Goal: Information Seeking & Learning: Learn about a topic

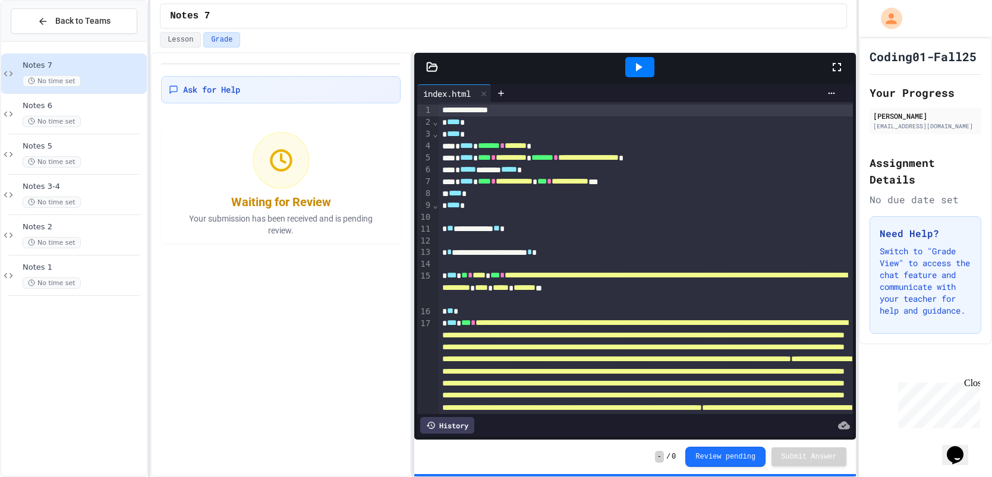
click at [637, 68] on icon at bounding box center [639, 67] width 7 height 8
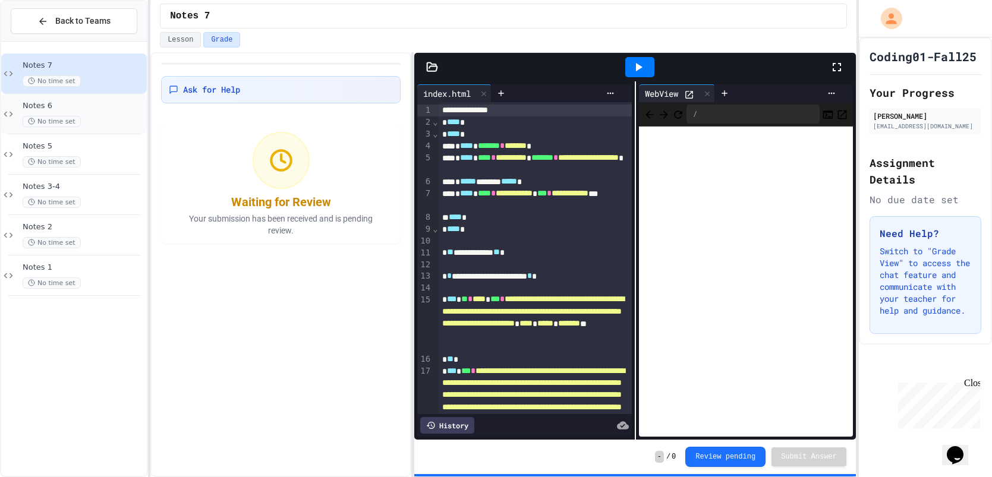
click at [101, 108] on span "Notes 6" at bounding box center [84, 106] width 122 height 10
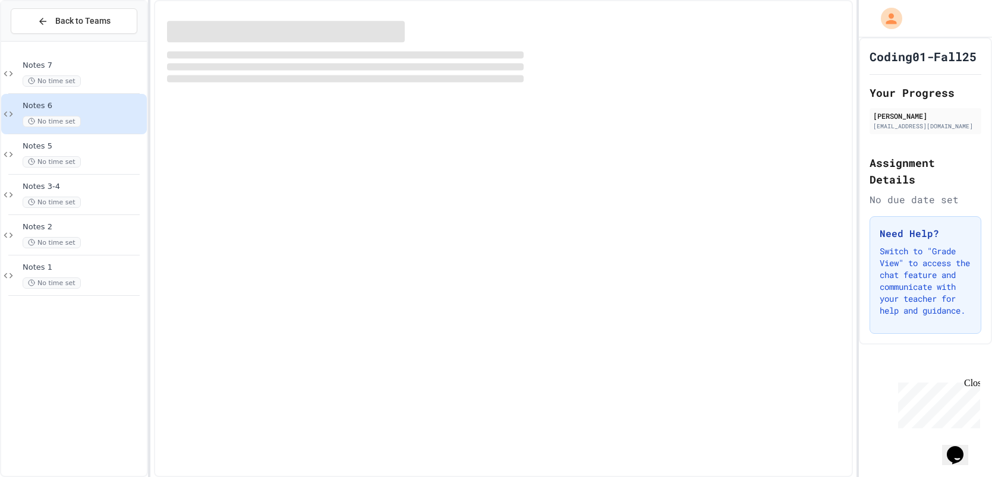
click at [108, 76] on div "No time set" at bounding box center [84, 81] width 122 height 11
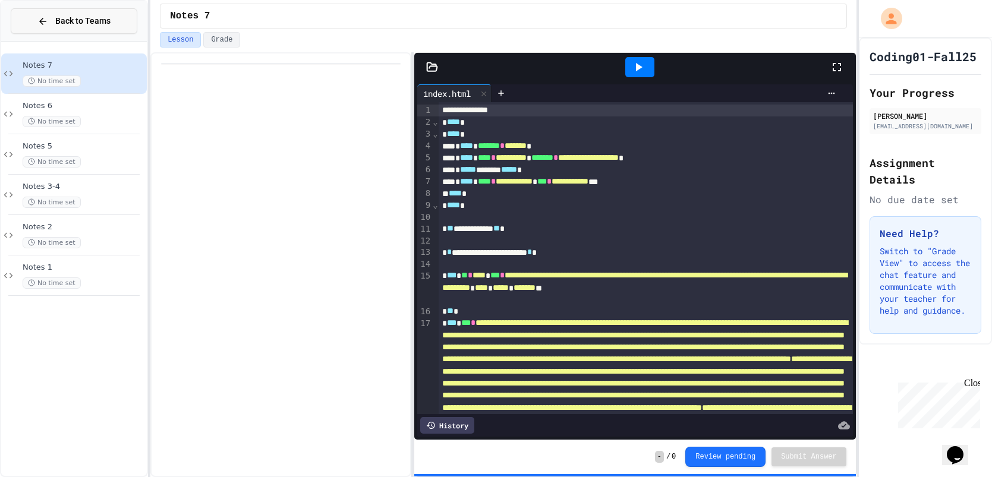
click at [51, 13] on button "Back to Teams" at bounding box center [74, 21] width 127 height 26
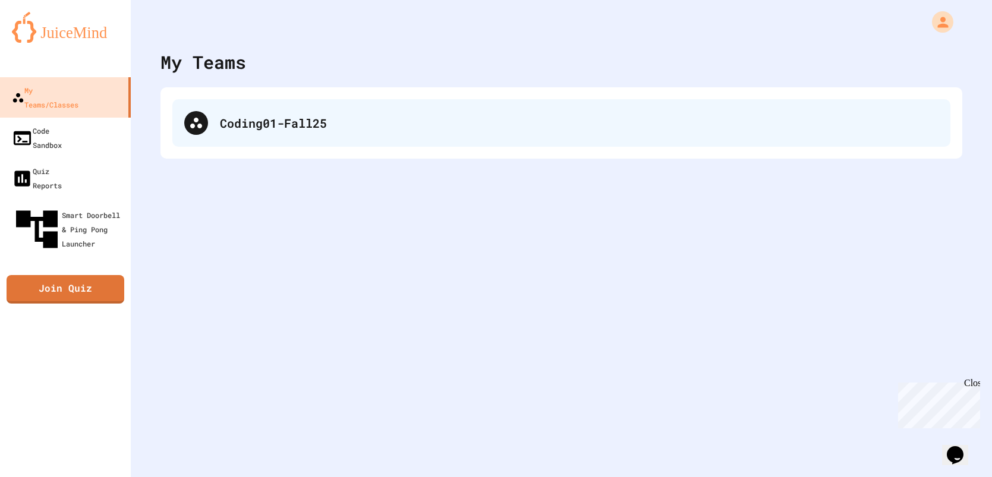
click at [239, 136] on div "Coding01-Fall25" at bounding box center [561, 123] width 778 height 48
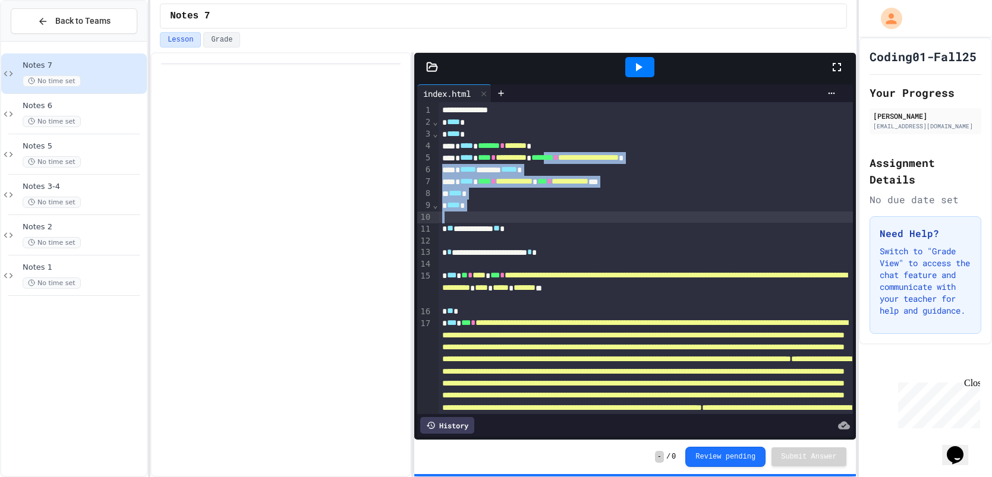
drag, startPoint x: 737, startPoint y: 216, endPoint x: 730, endPoint y: 194, distance: 23.3
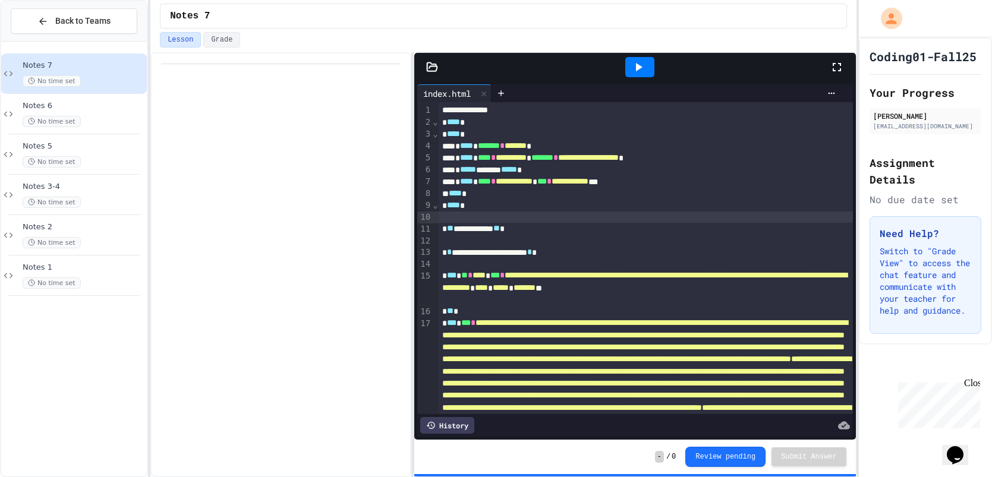
click at [580, 477] on div at bounding box center [496, 479] width 992 height 0
drag, startPoint x: 375, startPoint y: 120, endPoint x: 317, endPoint y: 105, distance: 60.1
click at [354, 117] on div at bounding box center [280, 264] width 261 height 425
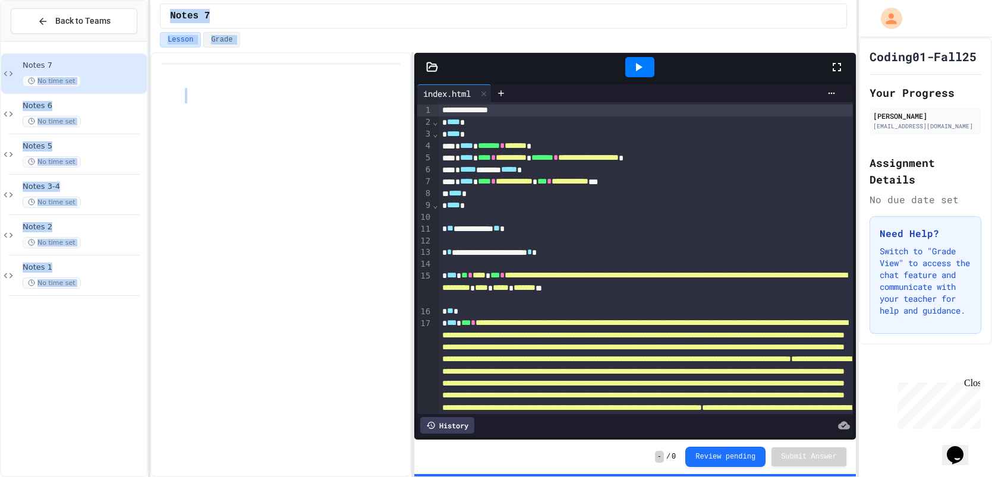
drag, startPoint x: 280, startPoint y: 83, endPoint x: 29, endPoint y: 47, distance: 253.5
click at [49, 52] on div "**********" at bounding box center [496, 238] width 992 height 477
click at [153, 111] on div at bounding box center [280, 264] width 261 height 425
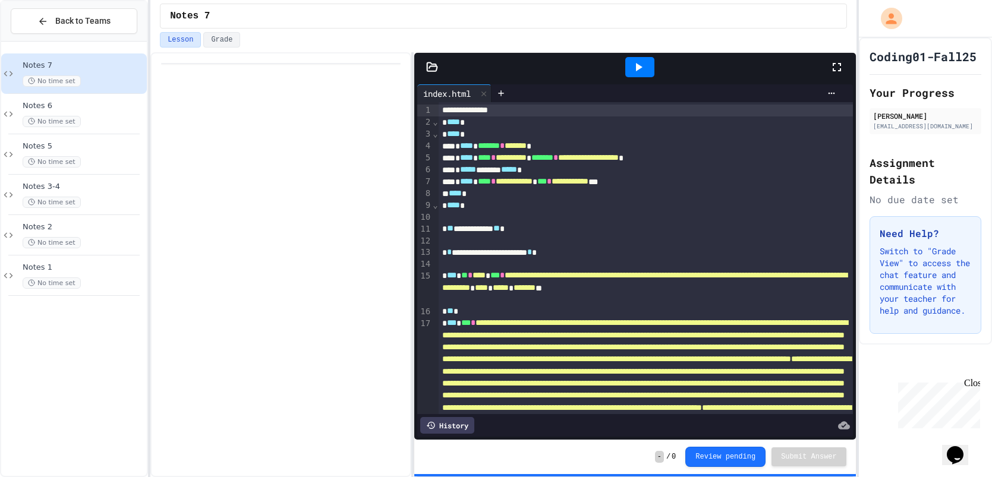
click at [639, 73] on icon at bounding box center [638, 67] width 14 height 14
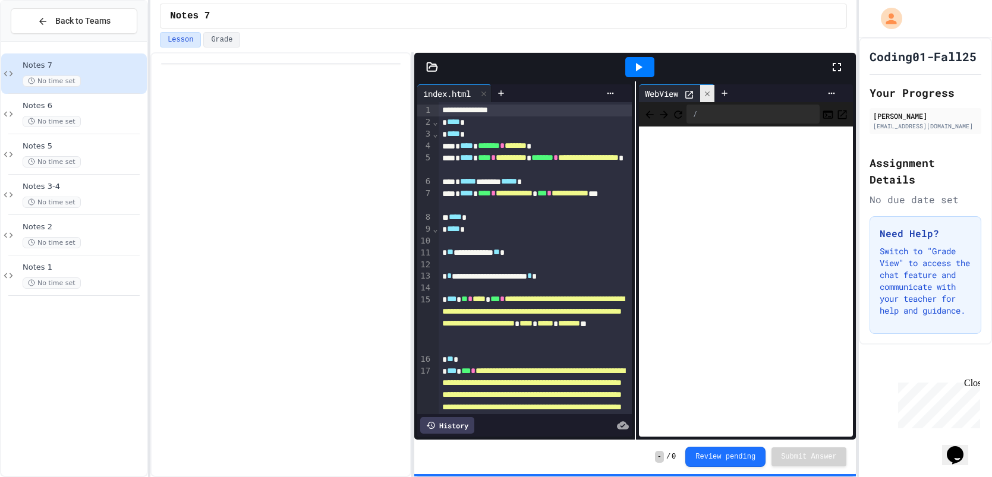
click at [701, 92] on div at bounding box center [707, 93] width 14 height 17
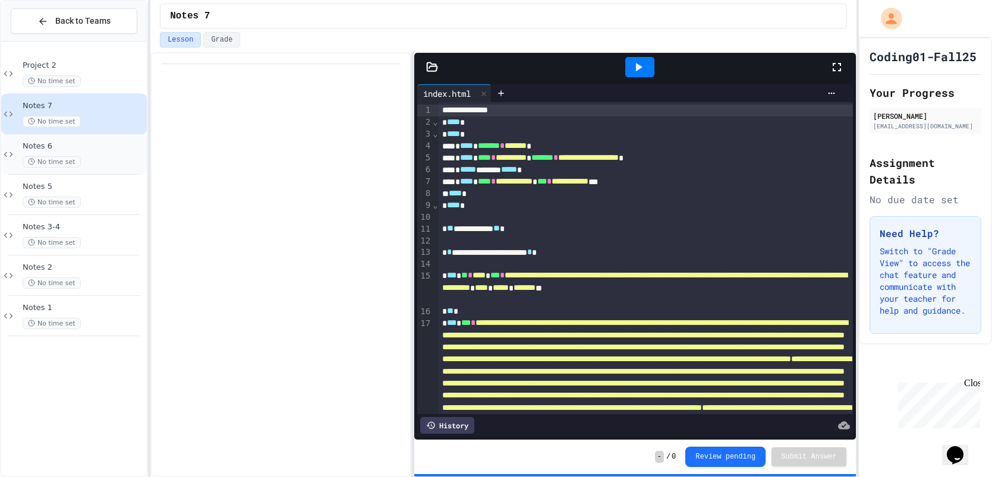
click at [95, 147] on span "Notes 6" at bounding box center [84, 147] width 122 height 10
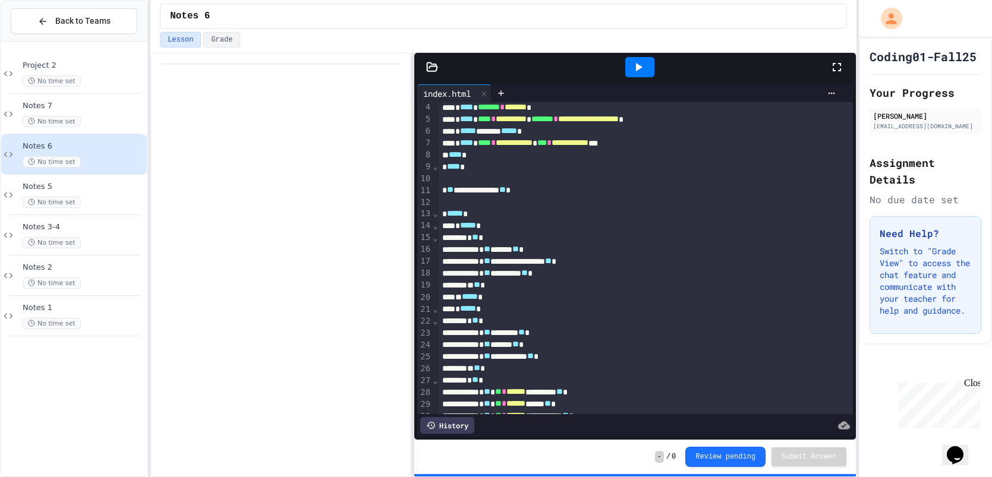
scroll to position [39, 0]
click at [629, 61] on div at bounding box center [640, 67] width 29 height 20
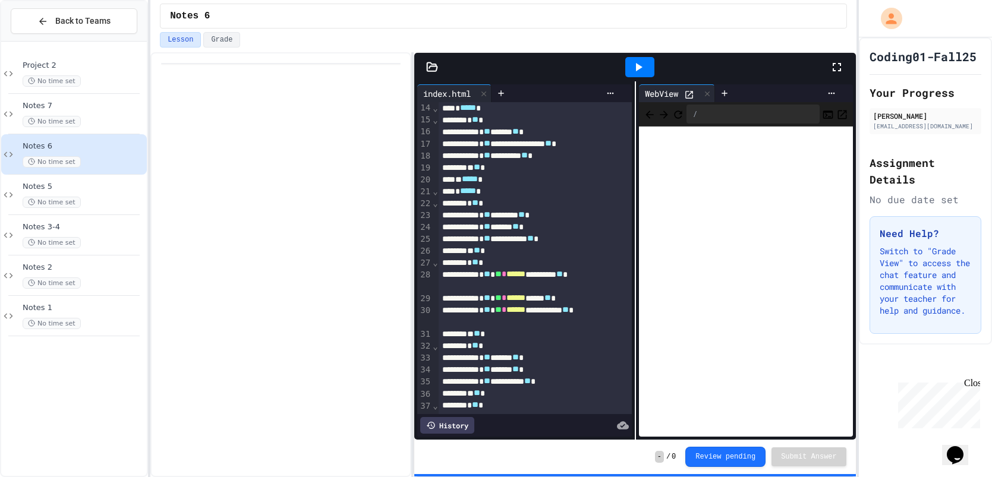
scroll to position [181, 0]
click at [505, 90] on icon at bounding box center [502, 94] width 10 height 10
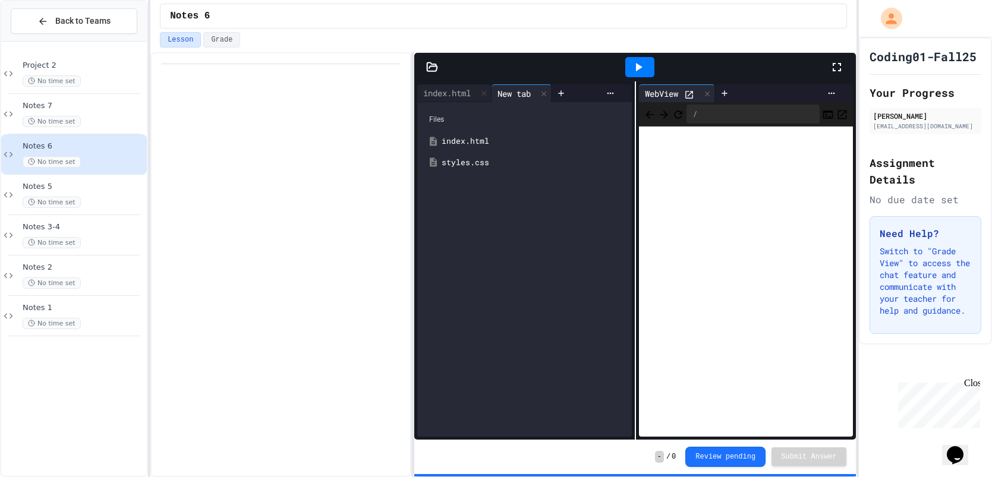
click at [466, 160] on div "styles.css" at bounding box center [533, 163] width 183 height 12
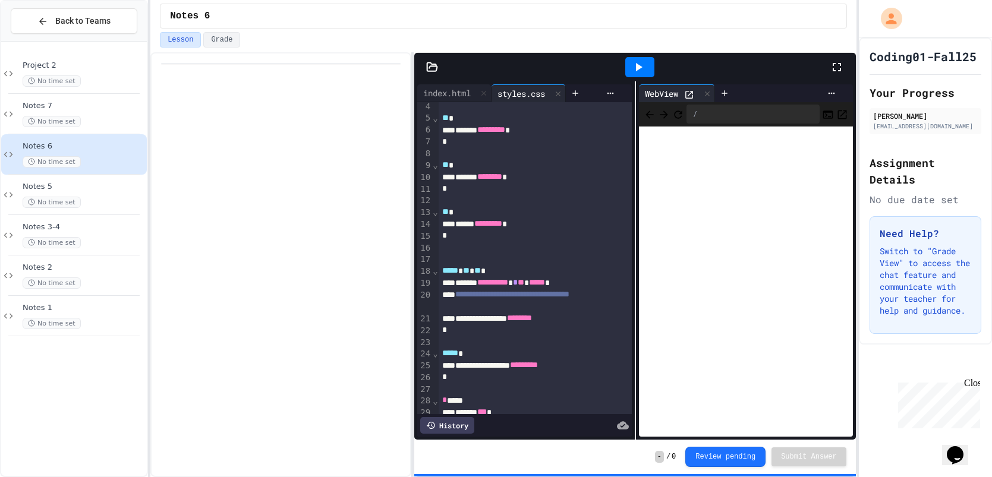
scroll to position [21, 0]
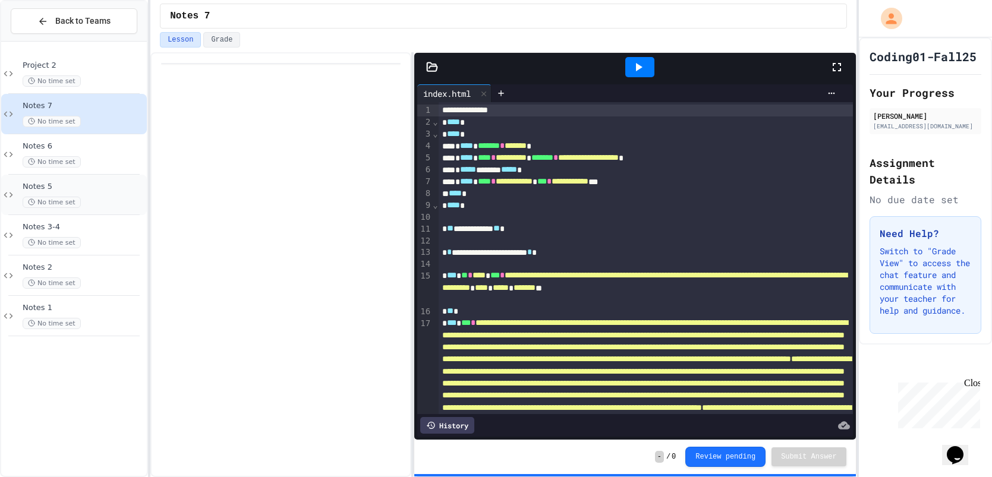
click at [126, 188] on span "Notes 5" at bounding box center [84, 187] width 122 height 10
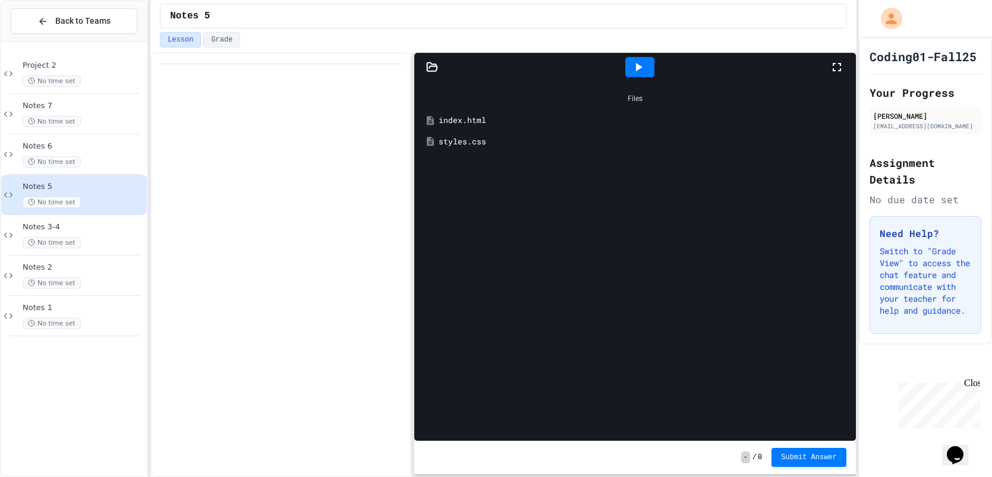
click at [479, 123] on div "index.html" at bounding box center [644, 121] width 410 height 12
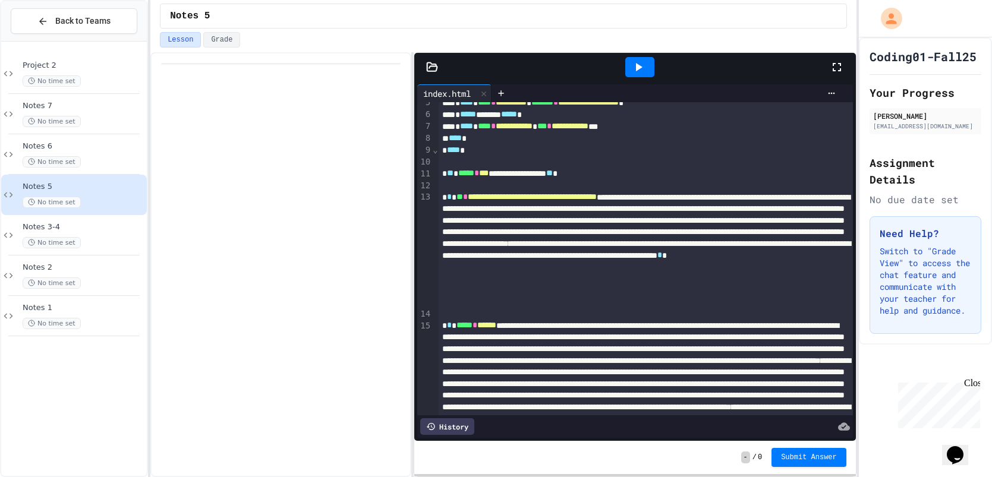
scroll to position [55, 0]
click at [646, 73] on div at bounding box center [640, 67] width 29 height 20
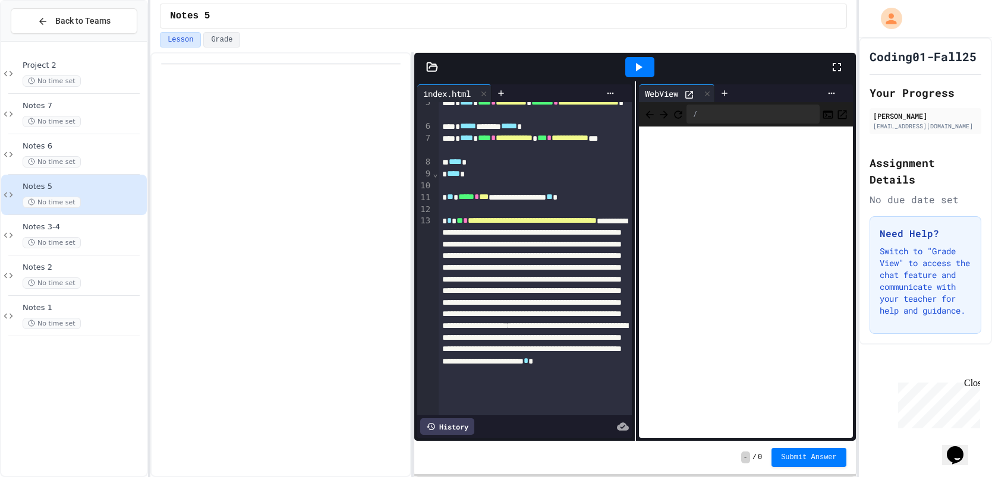
scroll to position [0, 0]
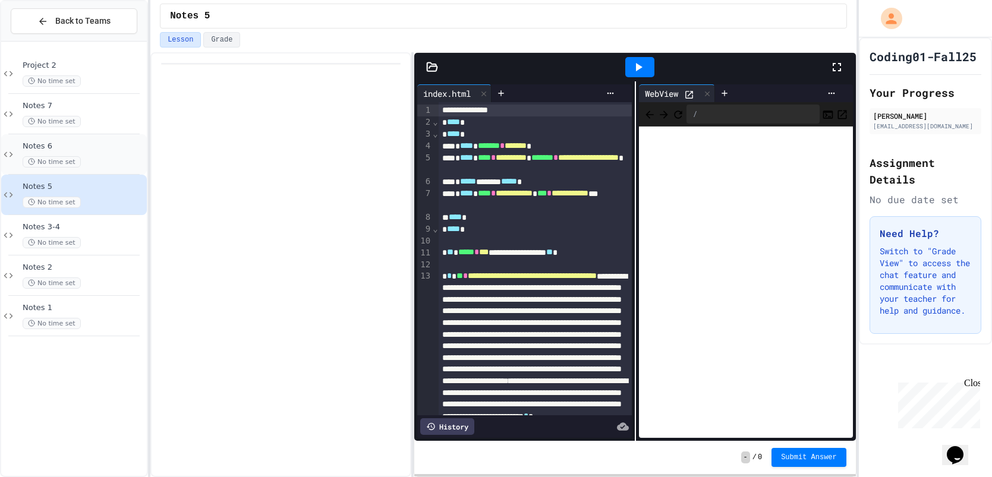
click at [69, 144] on span "Notes 6" at bounding box center [84, 147] width 122 height 10
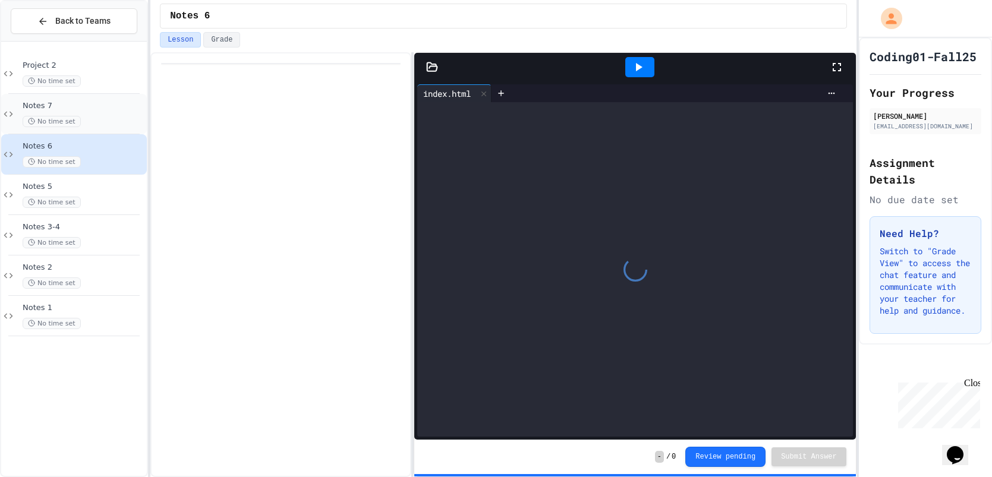
click at [88, 117] on div "No time set" at bounding box center [84, 121] width 122 height 11
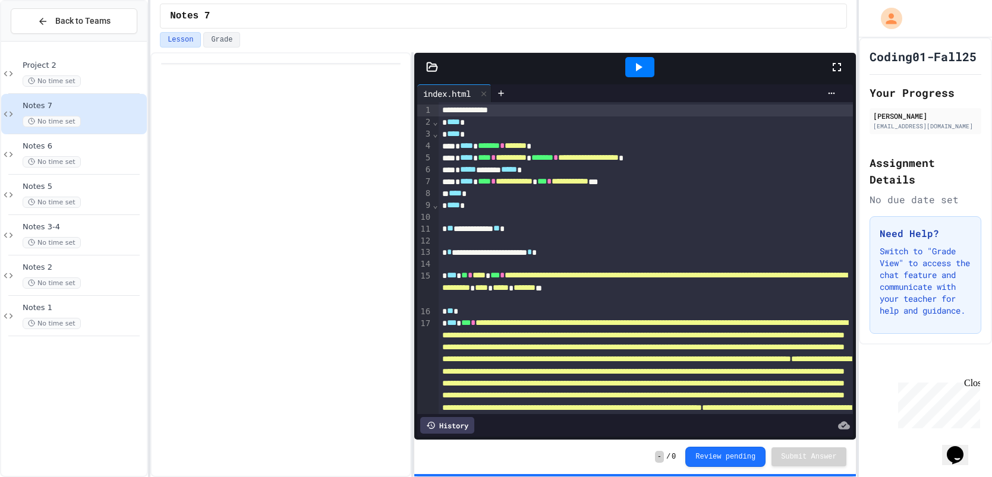
click at [645, 64] on icon at bounding box center [638, 67] width 14 height 14
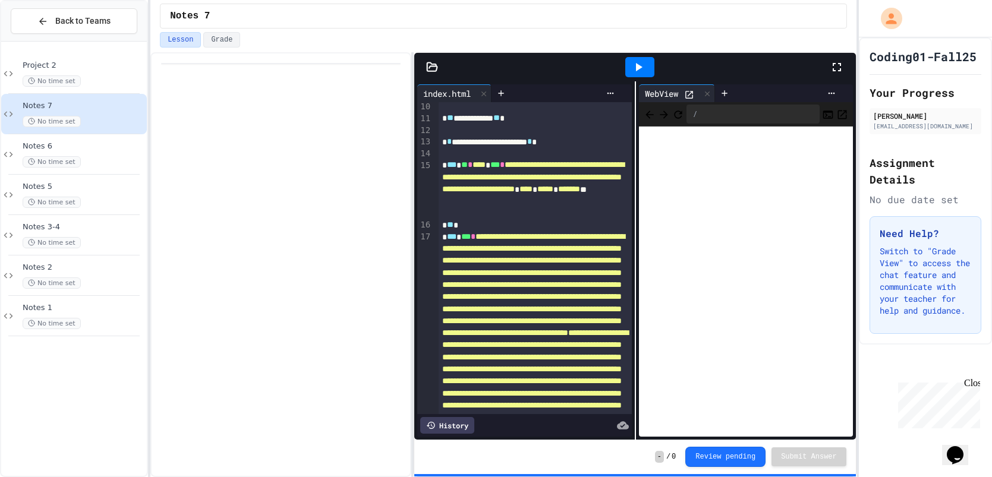
scroll to position [130, 0]
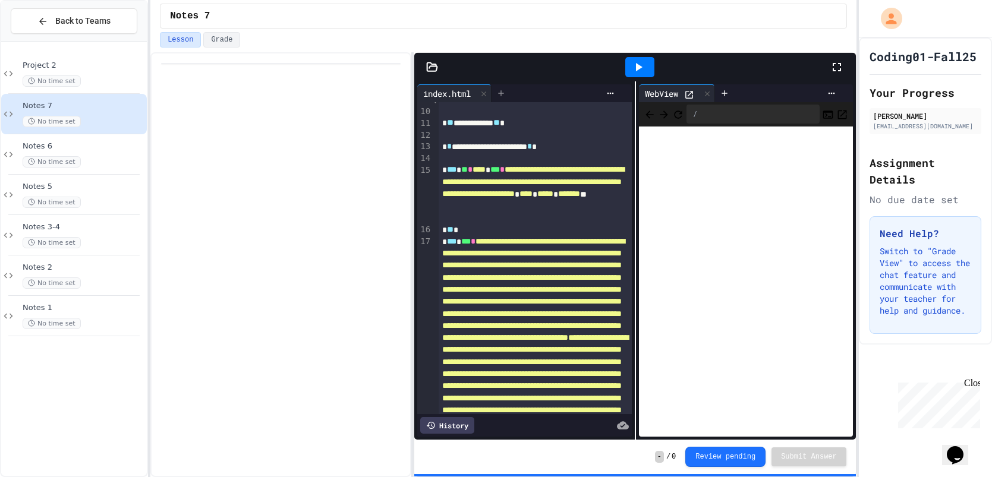
click at [506, 89] on icon at bounding box center [502, 94] width 10 height 10
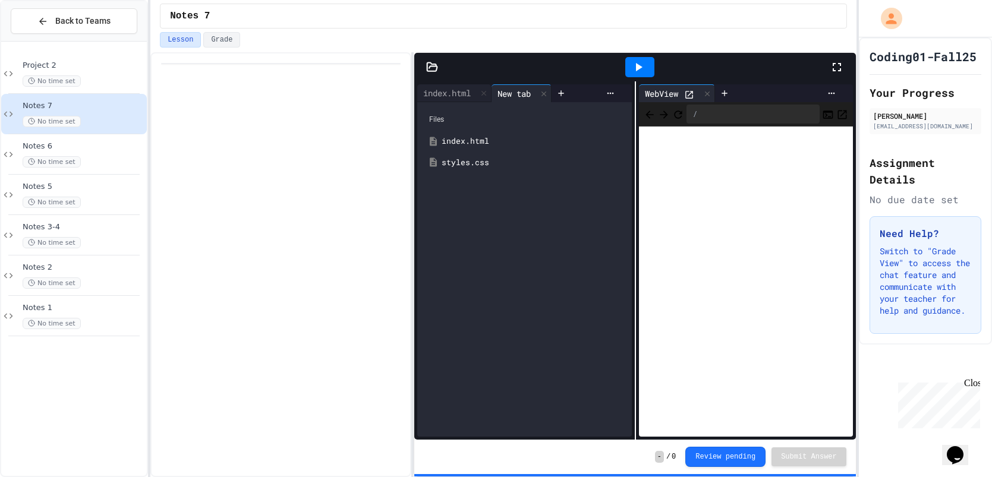
click at [447, 158] on div "styles.css" at bounding box center [533, 163] width 183 height 12
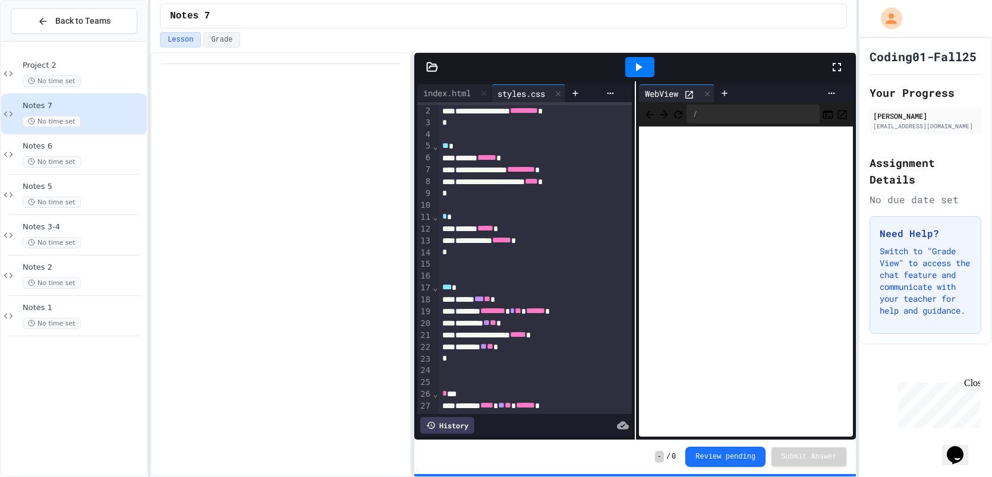
scroll to position [11, 0]
click at [444, 97] on div "index.html" at bounding box center [446, 93] width 59 height 12
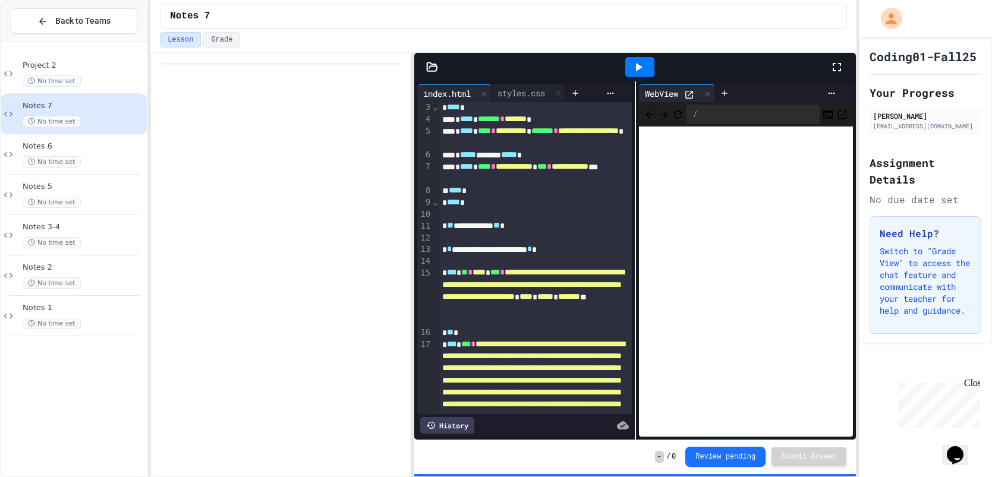
scroll to position [27, 0]
click at [521, 96] on div "styles.css" at bounding box center [521, 93] width 59 height 12
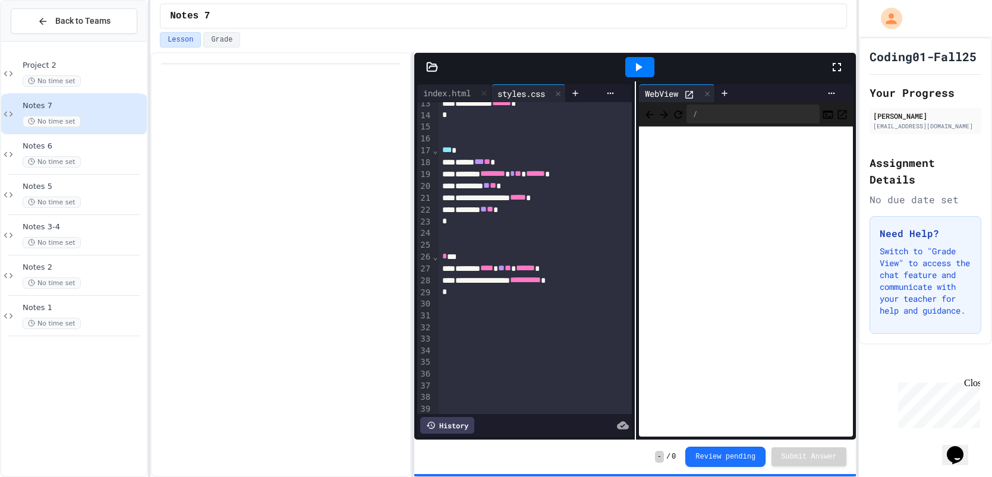
scroll to position [150, 0]
click at [84, 159] on div "No time set" at bounding box center [84, 161] width 122 height 11
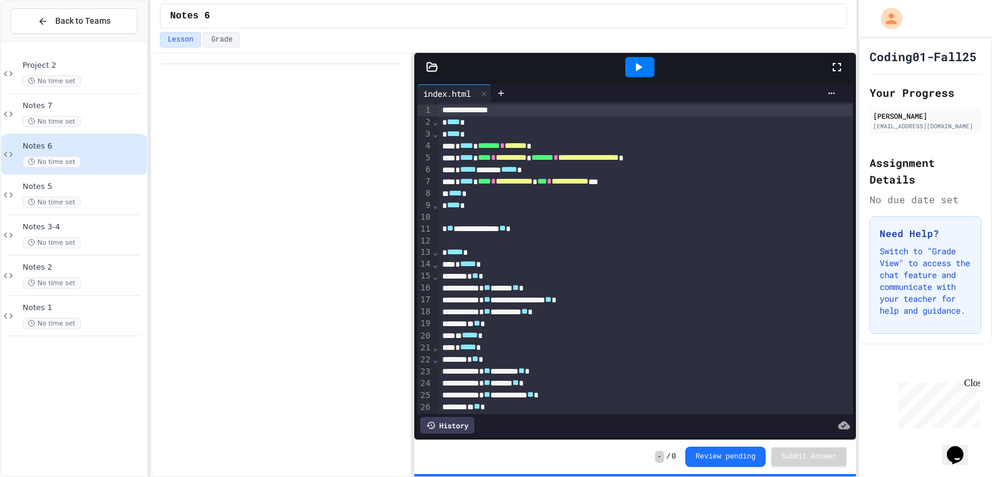
click at [631, 69] on icon at bounding box center [638, 67] width 14 height 14
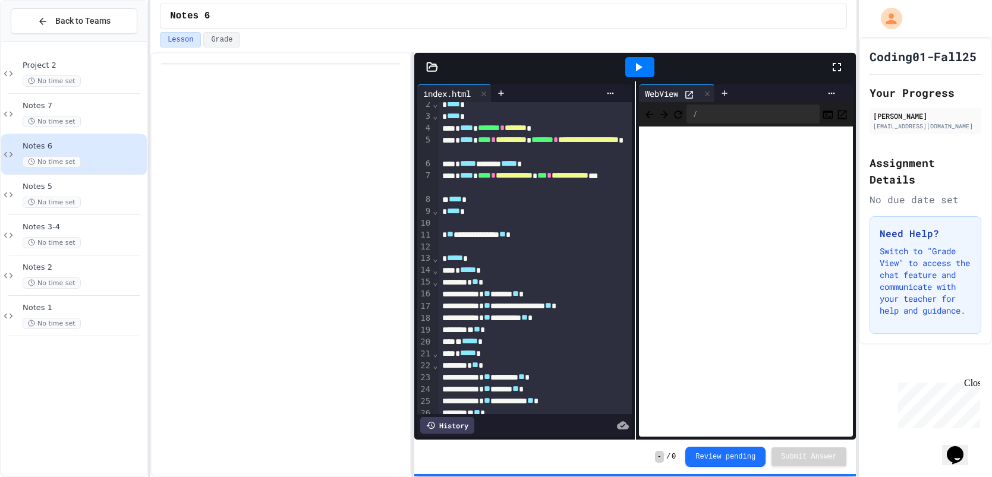
scroll to position [18, 0]
click at [497, 93] on div at bounding box center [501, 93] width 19 height 18
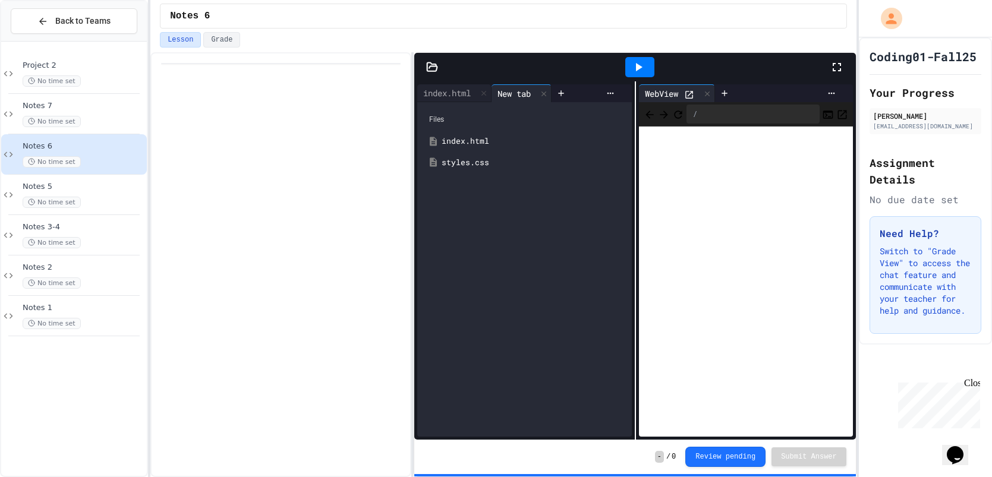
click at [483, 160] on div "styles.css" at bounding box center [533, 163] width 183 height 12
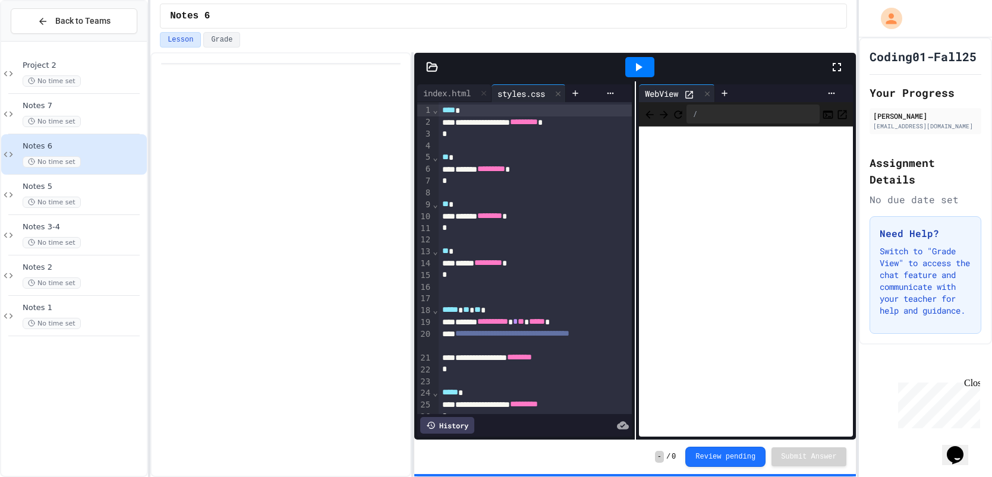
scroll to position [0, 0]
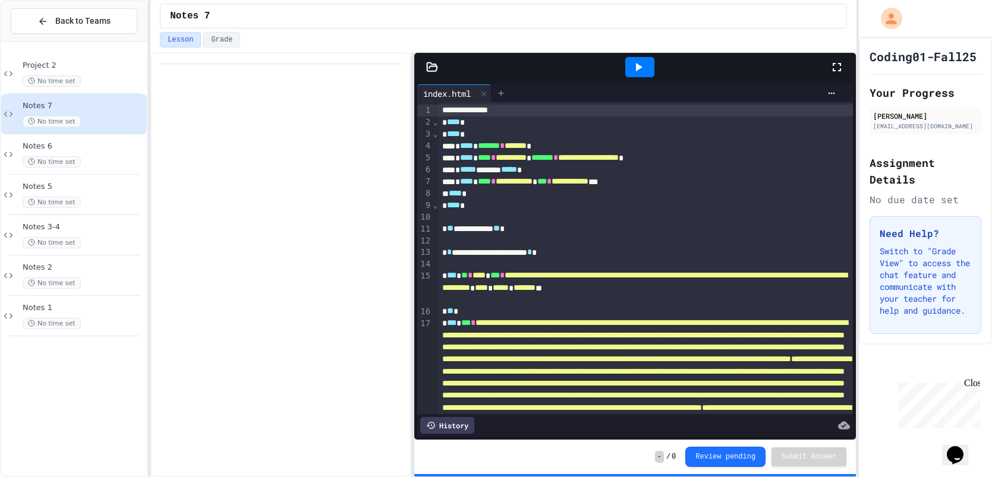
click at [501, 96] on icon at bounding box center [502, 94] width 10 height 10
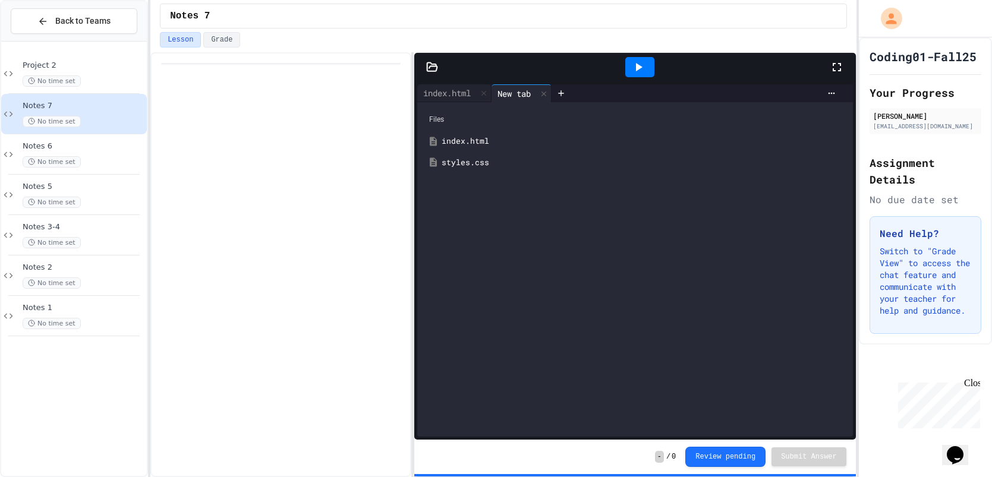
click at [466, 166] on div "styles.css" at bounding box center [644, 163] width 404 height 12
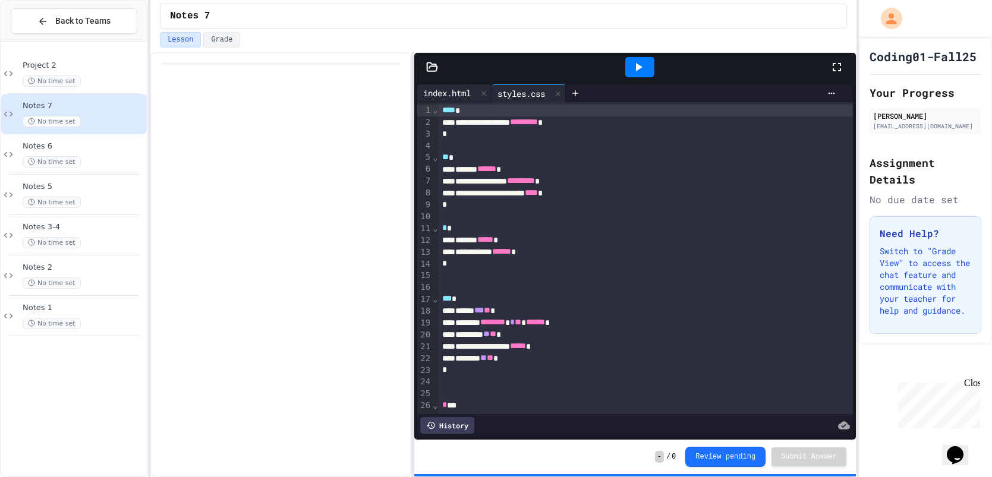
click at [455, 92] on div "index.html" at bounding box center [446, 93] width 59 height 12
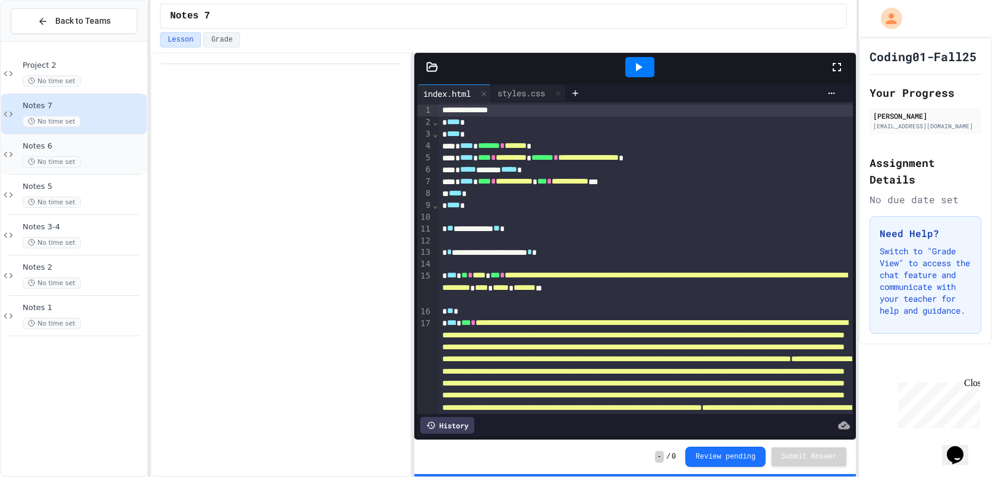
click at [89, 150] on span "Notes 6" at bounding box center [84, 147] width 122 height 10
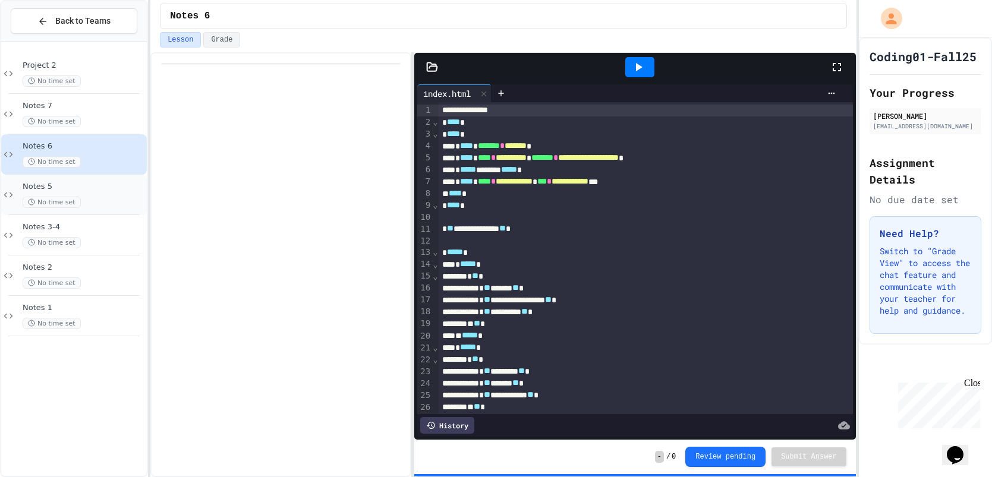
click at [114, 206] on div "No time set" at bounding box center [84, 202] width 122 height 11
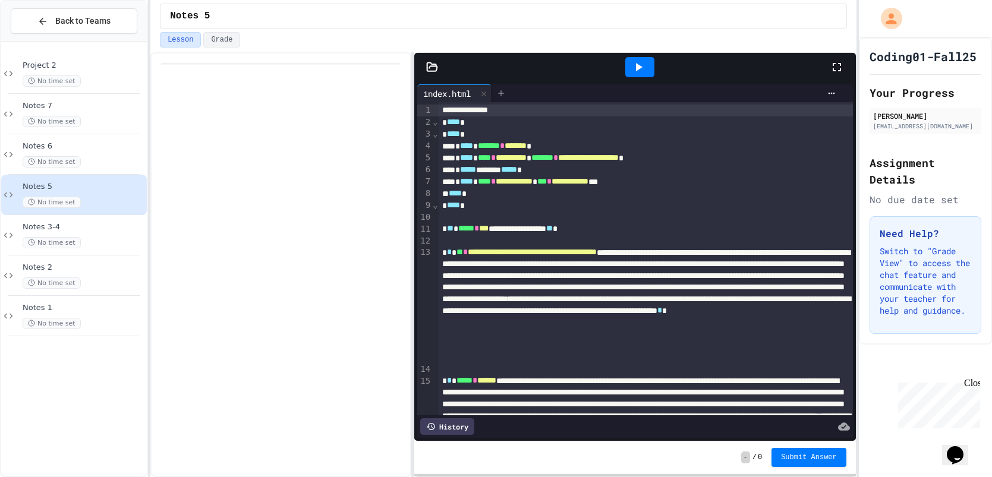
click at [498, 92] on icon at bounding box center [502, 94] width 10 height 10
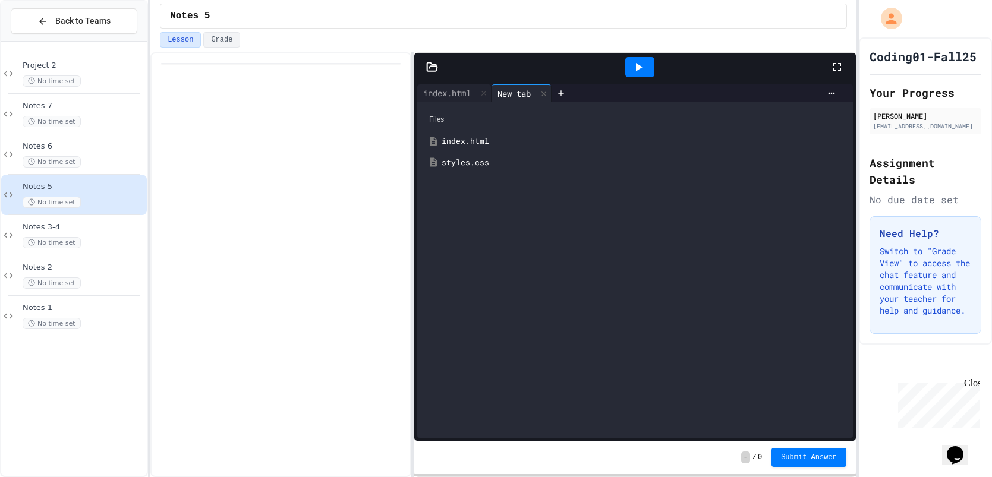
click at [454, 162] on div "styles.css" at bounding box center [644, 163] width 404 height 12
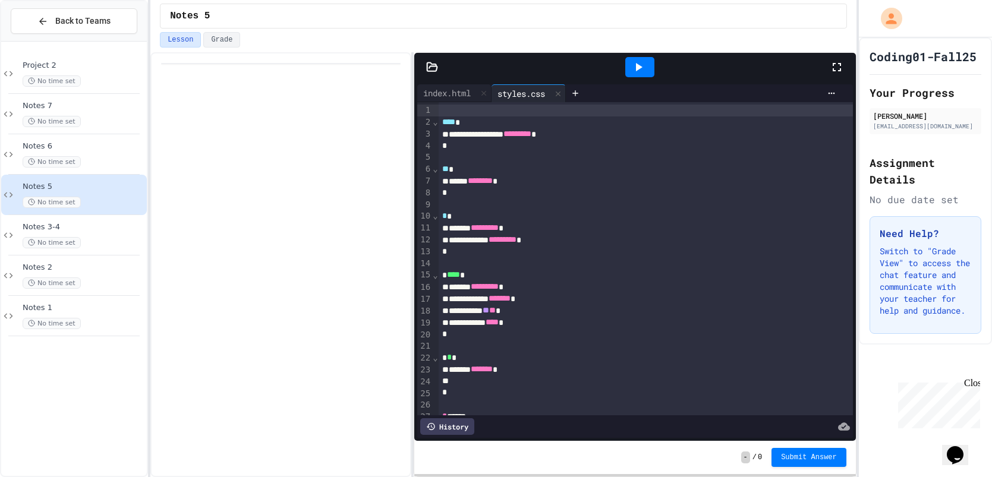
click at [637, 70] on icon at bounding box center [639, 67] width 7 height 8
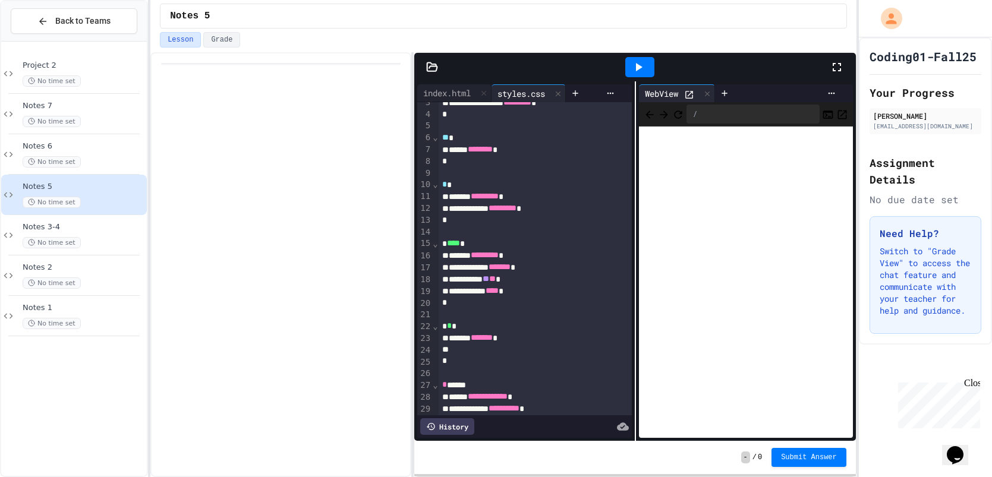
scroll to position [138, 0]
